Goal: Find contact information: Find contact information

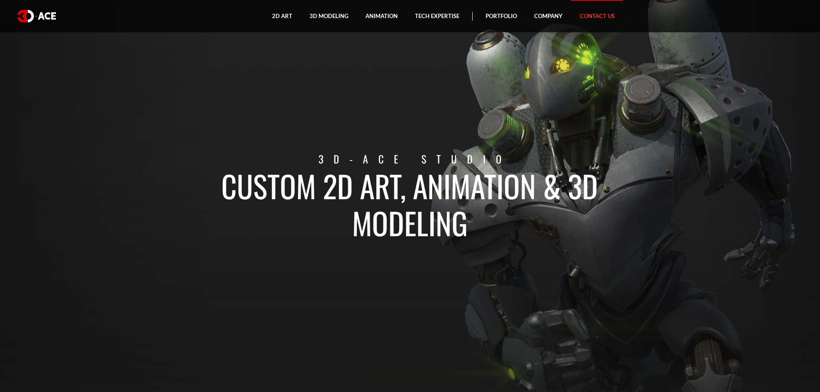
click at [609, 16] on link "Contact Us" at bounding box center [597, 16] width 52 height 32
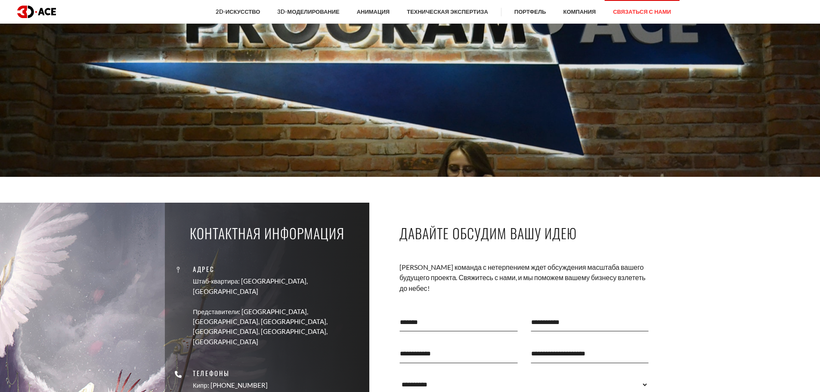
scroll to position [172, 0]
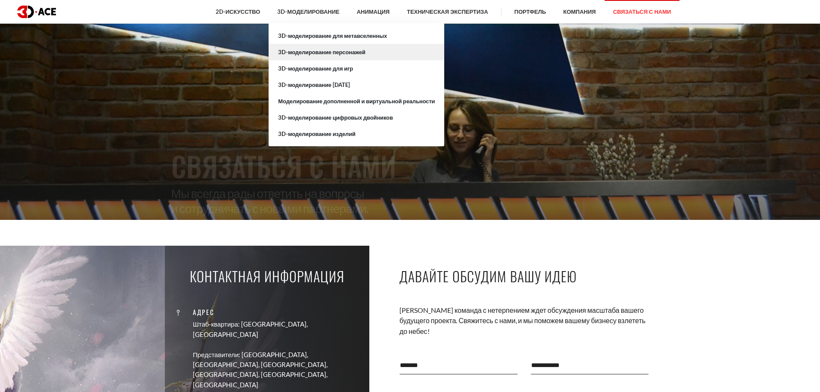
click at [318, 58] on link "3D-моделирование персонажей" at bounding box center [357, 52] width 176 height 16
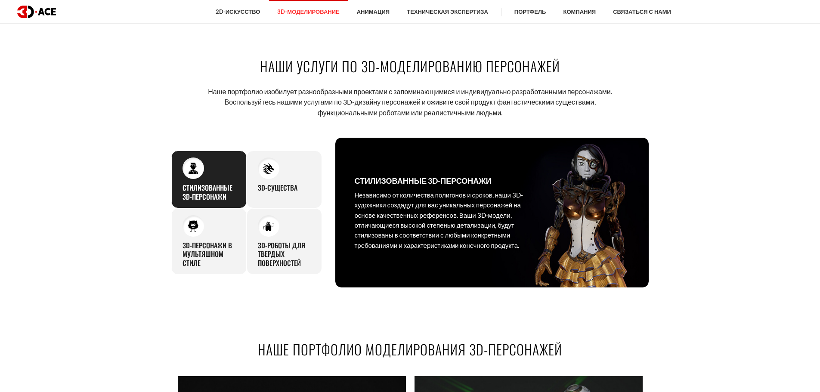
scroll to position [430, 0]
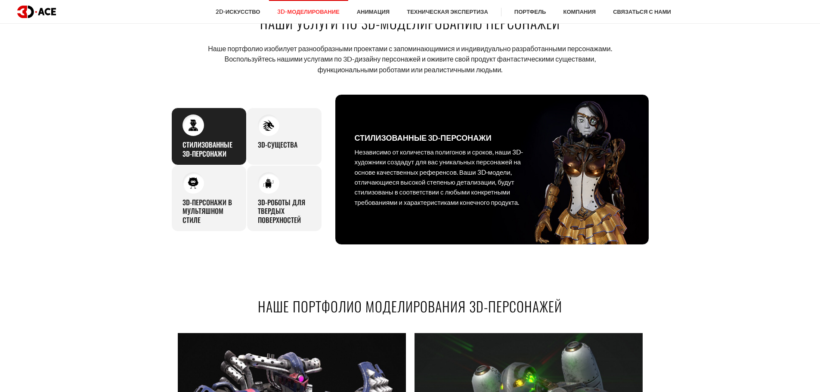
click at [91, 206] on section "НАШИ УСЛУГИ ПО 3D-МОДЕЛИРОВАНИЮ ПЕРСОНАЖЕЙ Наше портфолио изобилует разнообразн…" at bounding box center [410, 129] width 820 height 283
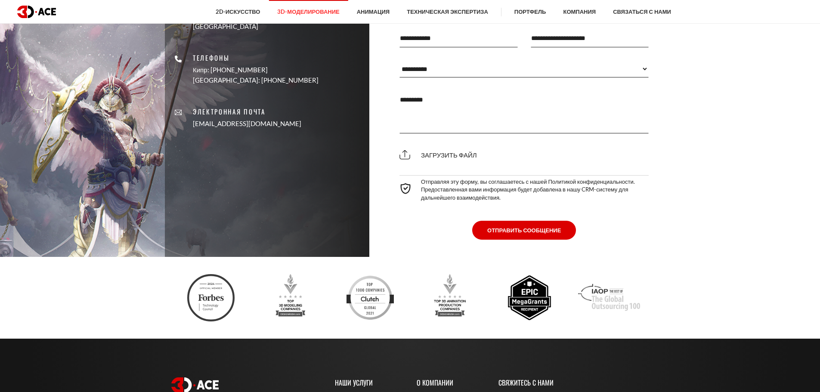
scroll to position [2841, 0]
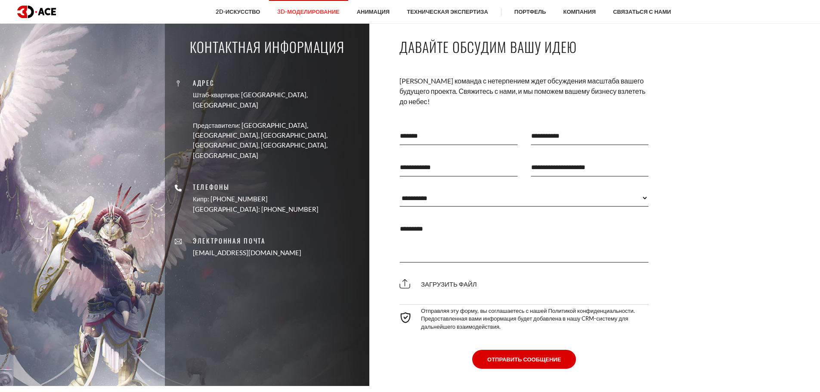
click at [37, 15] on img at bounding box center [36, 12] width 39 height 12
